Goal: Task Accomplishment & Management: Manage account settings

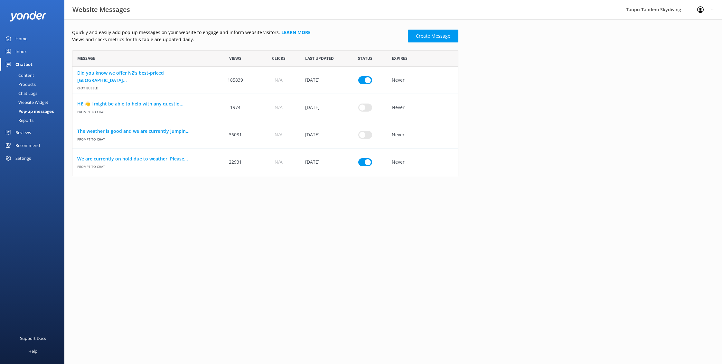
scroll to position [126, 386]
drag, startPoint x: 367, startPoint y: 162, endPoint x: 367, endPoint y: 145, distance: 17.1
click at [367, 84] on input "row" at bounding box center [365, 80] width 14 height 8
checkbox input "false"
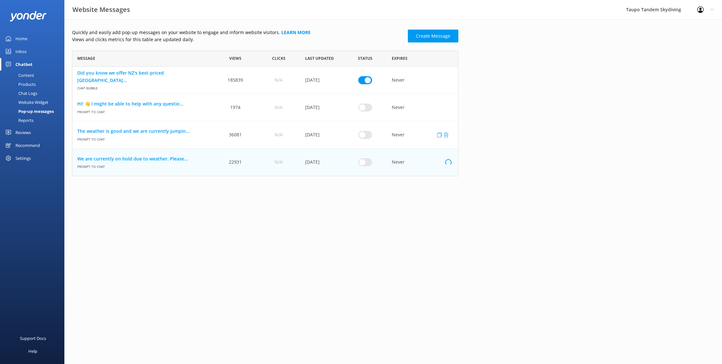
click at [362, 84] on input "row" at bounding box center [365, 80] width 14 height 8
checkbox input "true"
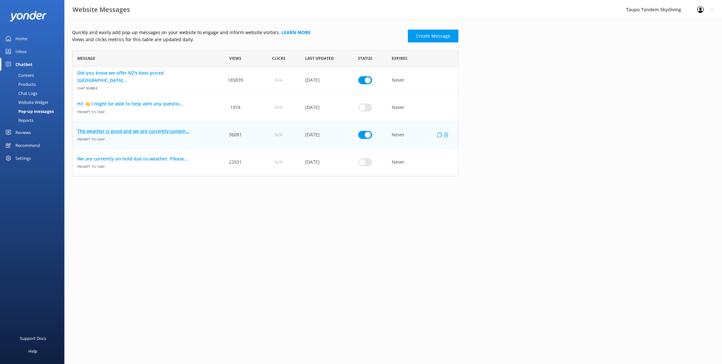
click at [168, 130] on link "The weather is good and we are currently jumpin..." at bounding box center [143, 131] width 132 height 7
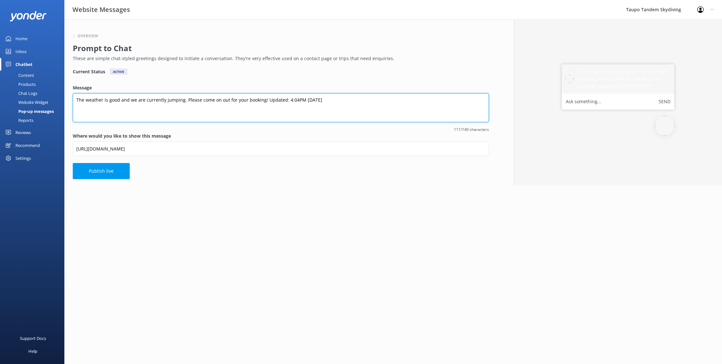
drag, startPoint x: 284, startPoint y: 99, endPoint x: 322, endPoint y: 98, distance: 38.0
click at [322, 98] on textarea "The weather is good and we are currently jumping. Please come on out for your b…" at bounding box center [281, 107] width 416 height 29
type textarea "The weather is good and we are currently jumping. Please come on out for your b…"
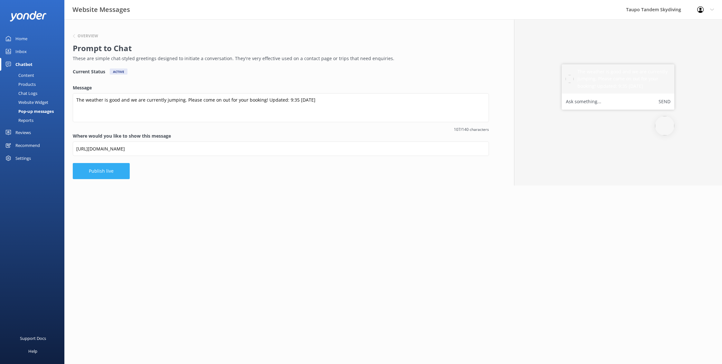
click at [97, 174] on button "Publish live" at bounding box center [101, 171] width 57 height 16
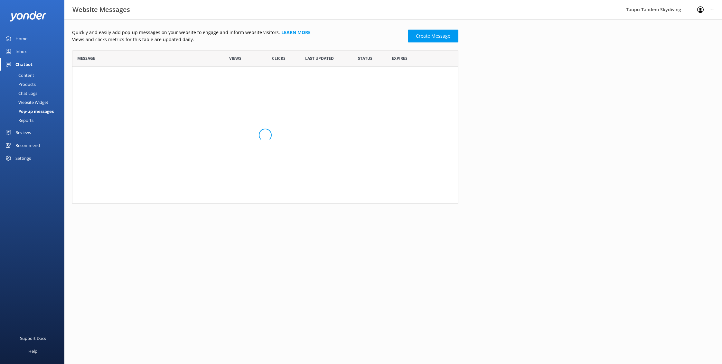
scroll to position [126, 386]
